Goal: Information Seeking & Learning: Learn about a topic

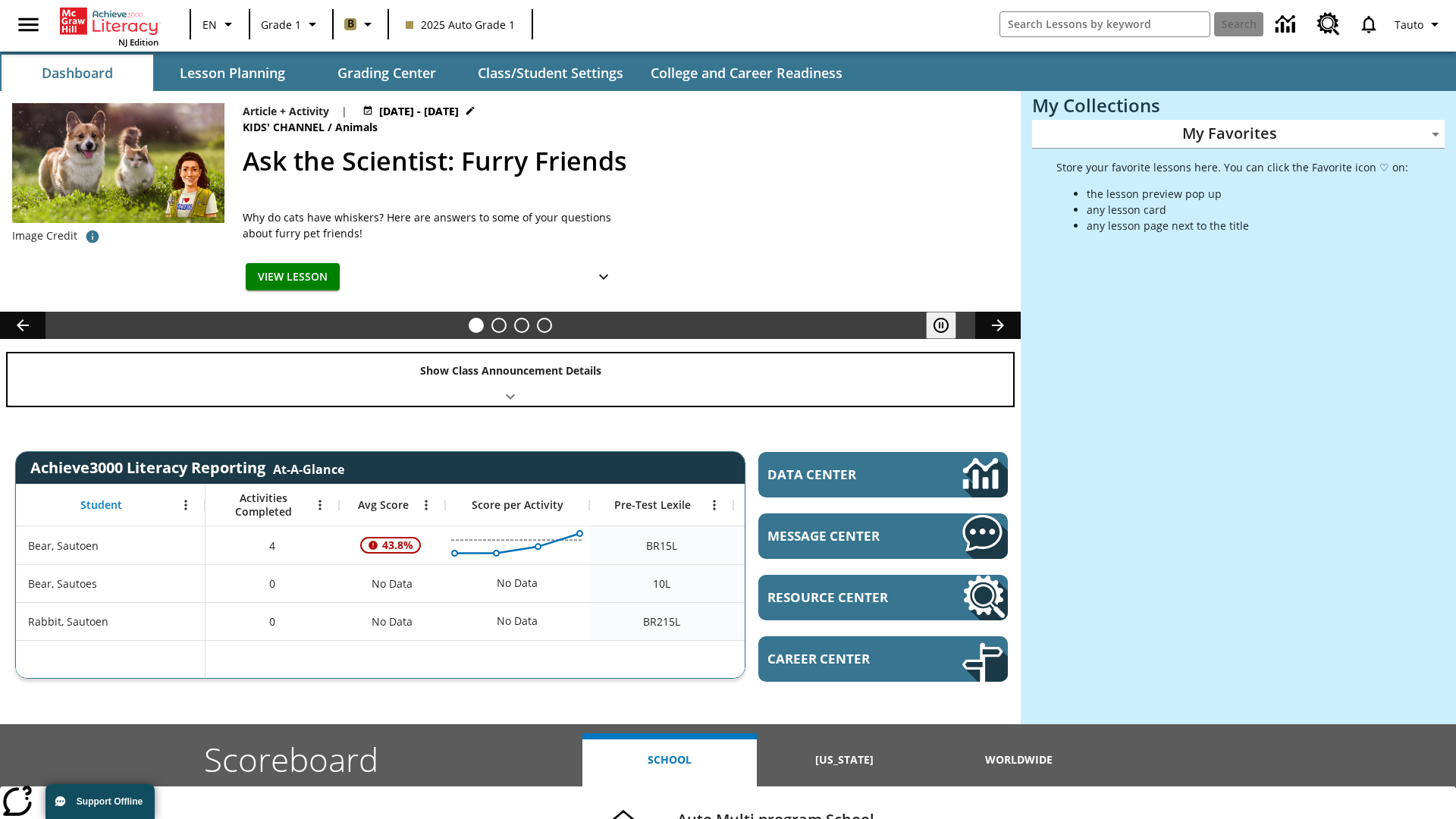
click at [510, 379] on div "Show Class Announcement Details" at bounding box center [510, 379] width 1006 height 52
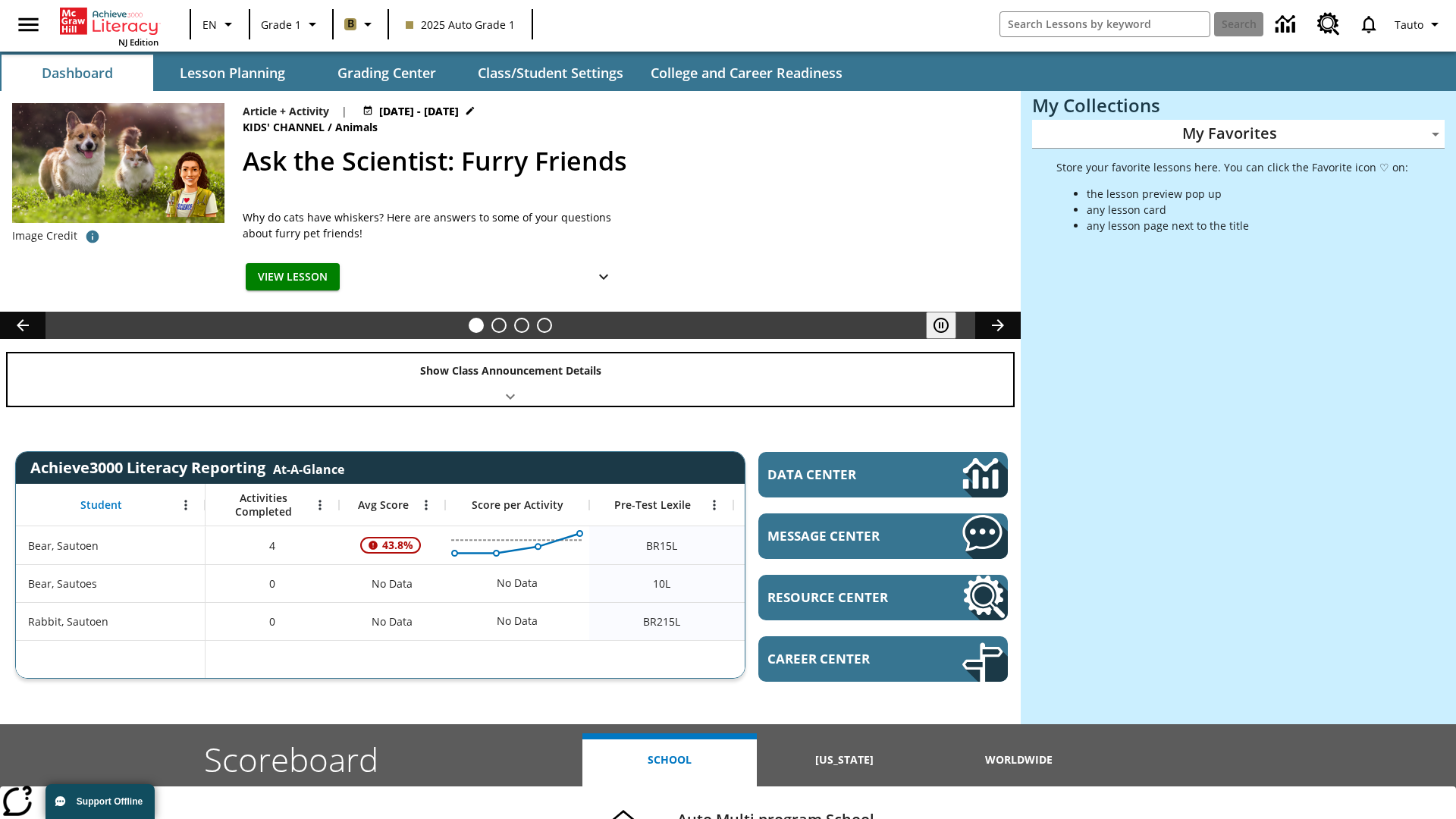
click at [510, 379] on div "Show Class Announcement Details" at bounding box center [510, 379] width 1006 height 52
